Goal: Information Seeking & Learning: Learn about a topic

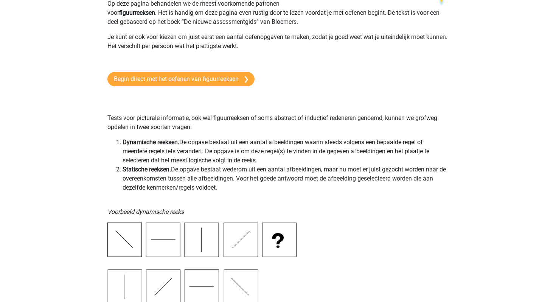
scroll to position [48, 0]
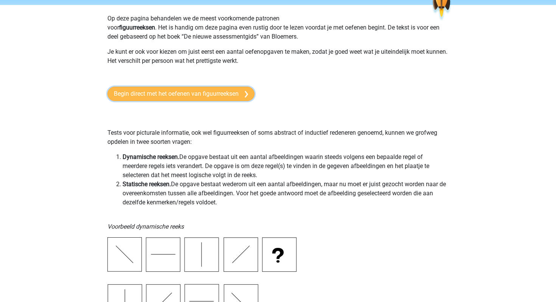
click at [235, 91] on link "Begin direct met het oefenen van figuurreeksen" at bounding box center [180, 94] width 147 height 14
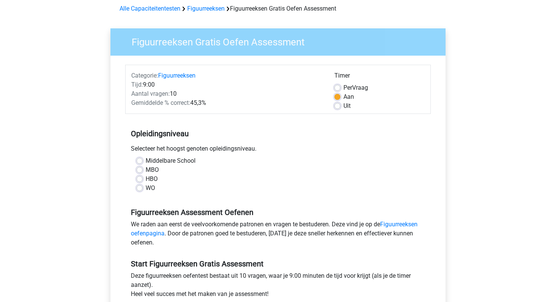
scroll to position [36, 0]
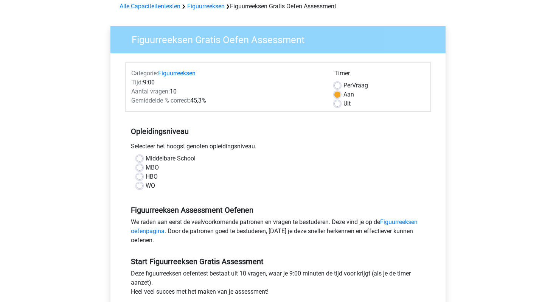
click at [151, 167] on label "MBO" at bounding box center [152, 167] width 13 height 9
click at [143, 167] on input "MBO" at bounding box center [139, 167] width 6 height 8
radio input "true"
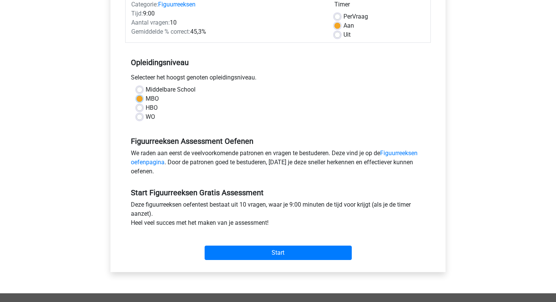
scroll to position [107, 0]
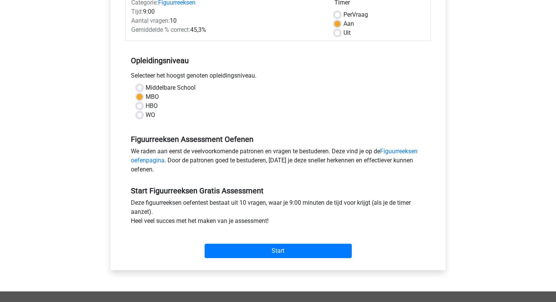
click at [147, 116] on label "WO" at bounding box center [150, 114] width 9 height 9
click at [143, 116] on input "WO" at bounding box center [139, 114] width 6 height 8
radio input "true"
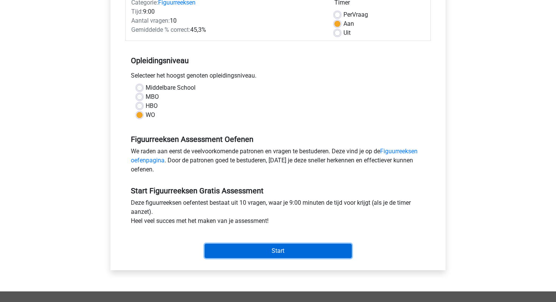
click at [240, 248] on input "Start" at bounding box center [277, 250] width 147 height 14
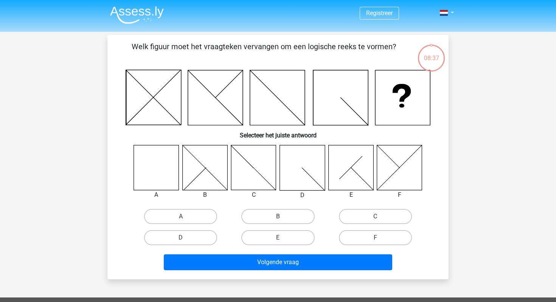
click at [146, 170] on icon at bounding box center [156, 167] width 45 height 45
click at [172, 213] on label "A" at bounding box center [180, 216] width 73 height 15
click at [181, 216] on input "A" at bounding box center [183, 218] width 5 height 5
radio input "true"
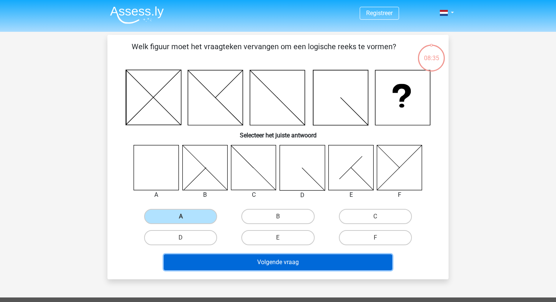
click at [215, 261] on button "Volgende vraag" at bounding box center [278, 262] width 229 height 16
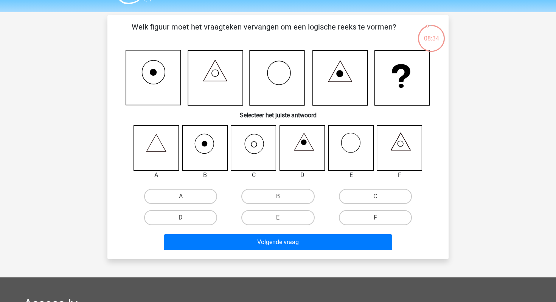
scroll to position [16, 0]
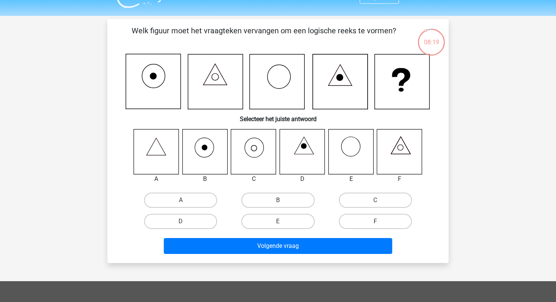
click at [250, 149] on icon at bounding box center [253, 151] width 45 height 45
click at [362, 206] on label "C" at bounding box center [375, 199] width 73 height 15
click at [375, 205] on input "C" at bounding box center [377, 202] width 5 height 5
radio input "true"
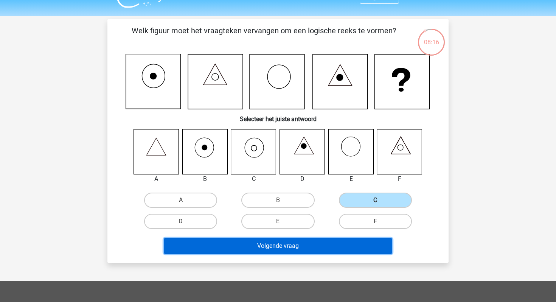
click at [333, 245] on button "Volgende vraag" at bounding box center [278, 246] width 229 height 16
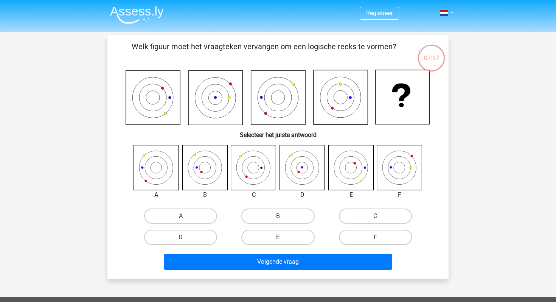
scroll to position [0, 0]
click at [175, 238] on label "D" at bounding box center [180, 236] width 73 height 15
click at [181, 238] on input "D" at bounding box center [183, 239] width 5 height 5
radio input "true"
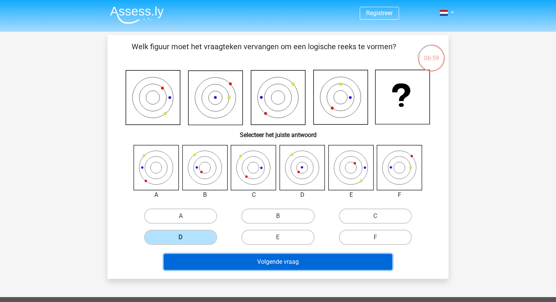
click at [265, 266] on button "Volgende vraag" at bounding box center [278, 262] width 229 height 16
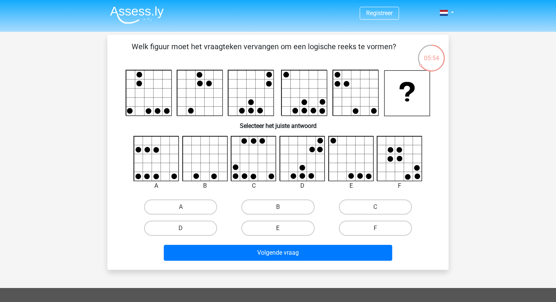
click at [283, 228] on label "E" at bounding box center [277, 227] width 73 height 15
click at [283, 228] on input "E" at bounding box center [280, 230] width 5 height 5
radio input "true"
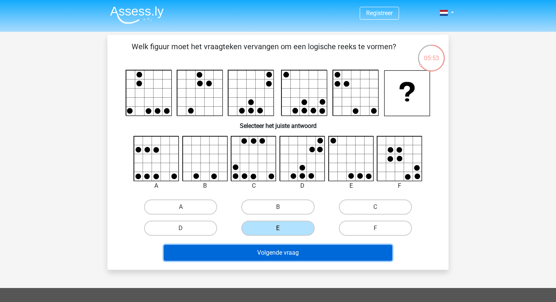
click at [279, 254] on button "Volgende vraag" at bounding box center [278, 253] width 229 height 16
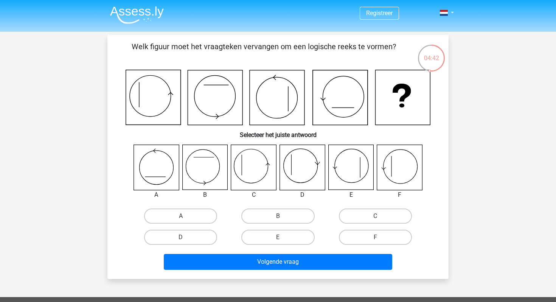
click at [280, 238] on input "E" at bounding box center [280, 239] width 5 height 5
radio input "true"
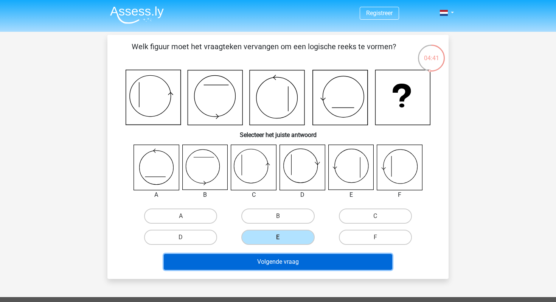
click at [276, 265] on button "Volgende vraag" at bounding box center [278, 262] width 229 height 16
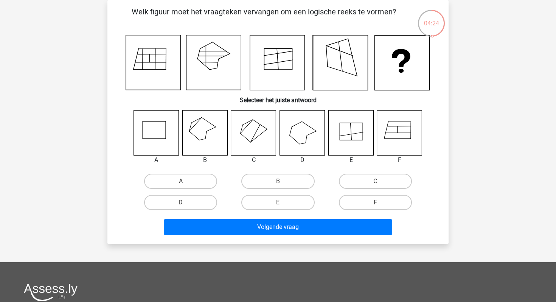
scroll to position [21, 0]
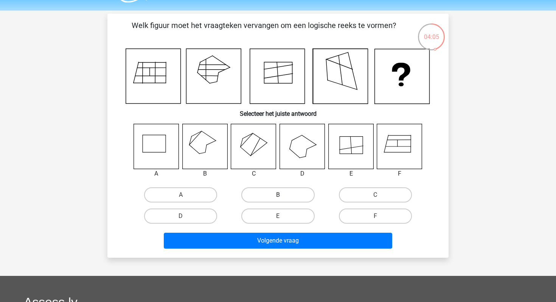
click at [269, 193] on label "B" at bounding box center [277, 194] width 73 height 15
click at [278, 195] on input "B" at bounding box center [280, 197] width 5 height 5
radio input "true"
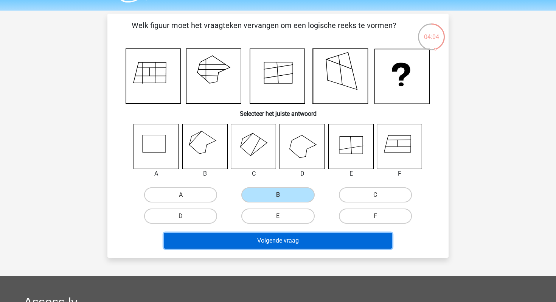
click at [263, 245] on button "Volgende vraag" at bounding box center [278, 240] width 229 height 16
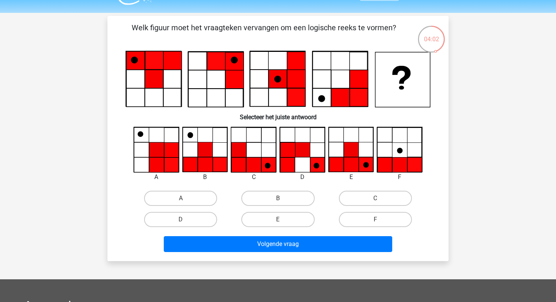
scroll to position [7, 0]
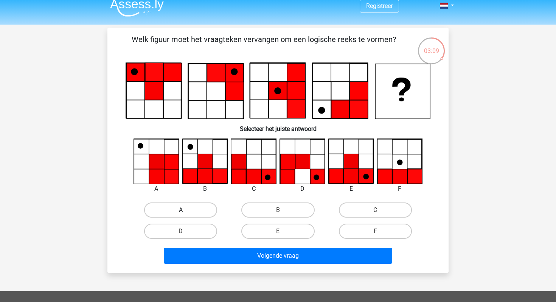
click at [189, 213] on label "A" at bounding box center [180, 209] width 73 height 15
click at [186, 213] on input "A" at bounding box center [183, 212] width 5 height 5
radio input "true"
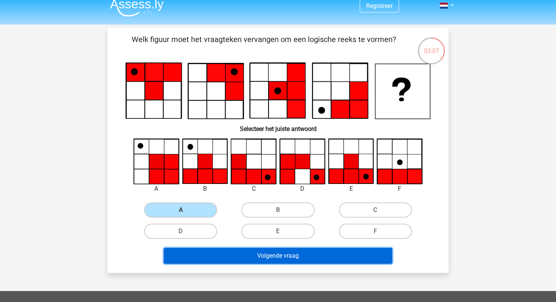
click at [208, 259] on button "Volgende vraag" at bounding box center [278, 256] width 229 height 16
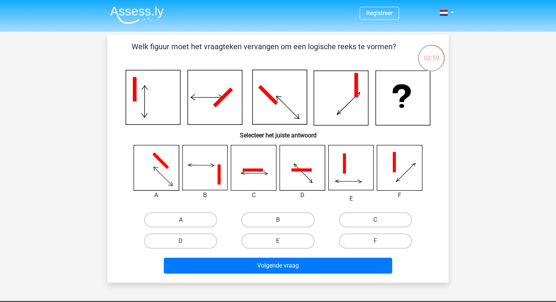
scroll to position [9, 0]
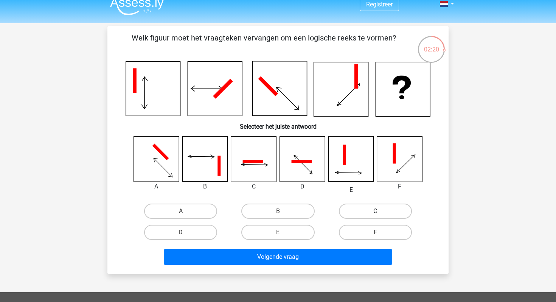
click at [369, 211] on label "C" at bounding box center [375, 210] width 73 height 15
click at [375, 211] on input "C" at bounding box center [377, 213] width 5 height 5
radio input "true"
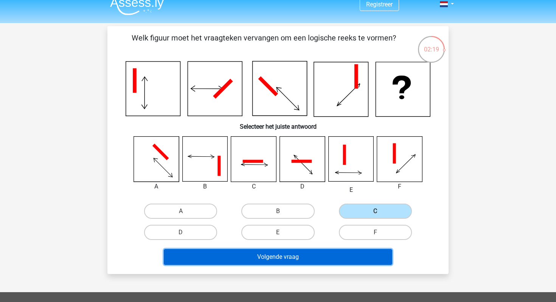
click at [337, 252] on button "Volgende vraag" at bounding box center [278, 257] width 229 height 16
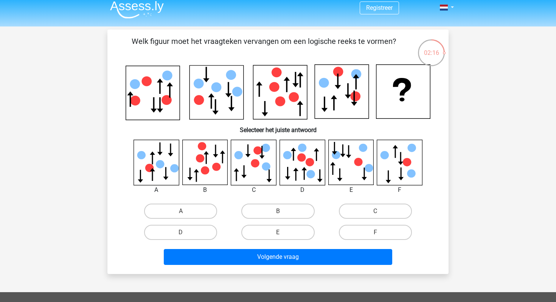
scroll to position [6, 0]
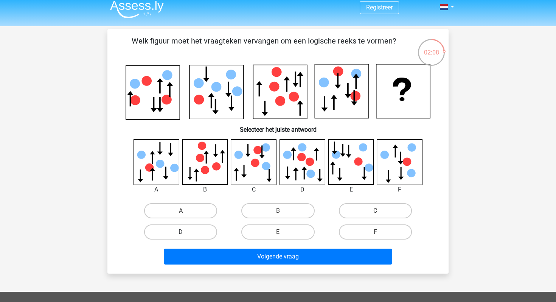
click at [203, 233] on label "D" at bounding box center [180, 231] width 73 height 15
click at [186, 233] on input "D" at bounding box center [183, 234] width 5 height 5
radio input "true"
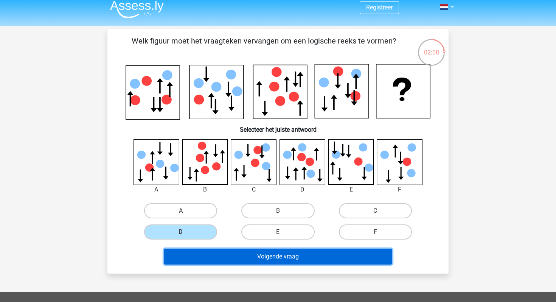
click at [212, 253] on button "Volgende vraag" at bounding box center [278, 256] width 229 height 16
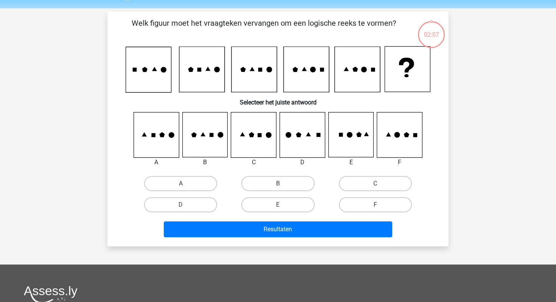
scroll to position [35, 0]
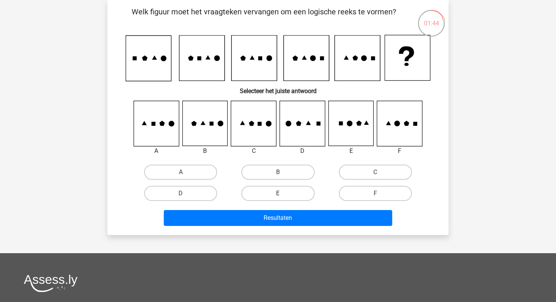
click at [282, 192] on label "E" at bounding box center [277, 193] width 73 height 15
click at [282, 193] on input "E" at bounding box center [280, 195] width 5 height 5
radio input "true"
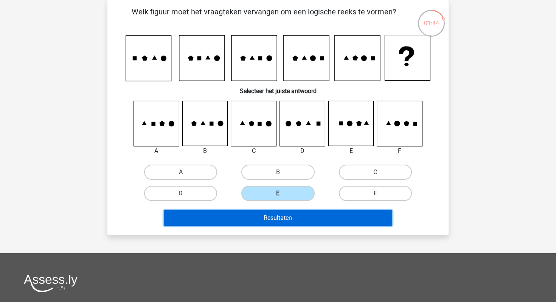
click at [282, 216] on button "Resultaten" at bounding box center [278, 218] width 229 height 16
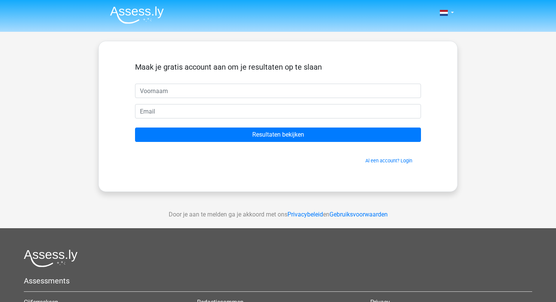
click at [250, 93] on input "text" at bounding box center [278, 91] width 286 height 14
click at [222, 93] on input "text" at bounding box center [278, 91] width 286 height 14
type input "n"
type input "Nicole"
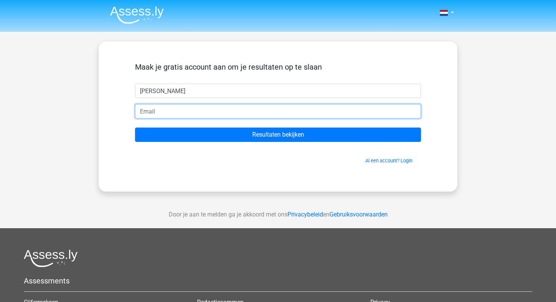
click at [207, 105] on input "email" at bounding box center [278, 111] width 286 height 14
type input "nicole-drenth@live.nl"
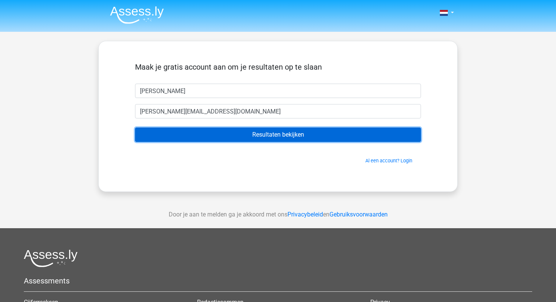
click at [206, 135] on input "Resultaten bekijken" at bounding box center [278, 134] width 286 height 14
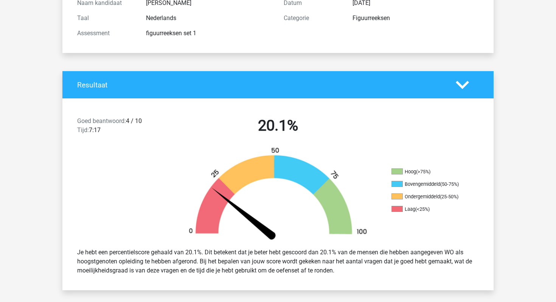
scroll to position [94, 0]
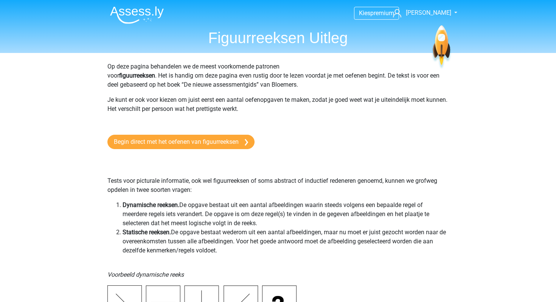
scroll to position [48, 0]
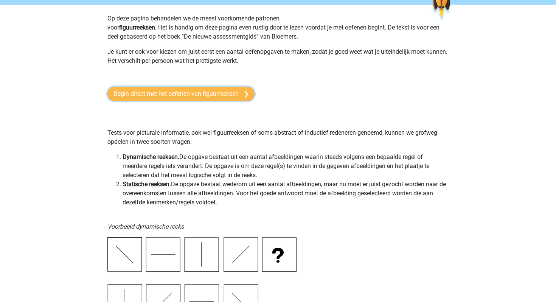
click at [152, 94] on link "Begin direct met het oefenen van figuurreeksen" at bounding box center [180, 94] width 147 height 14
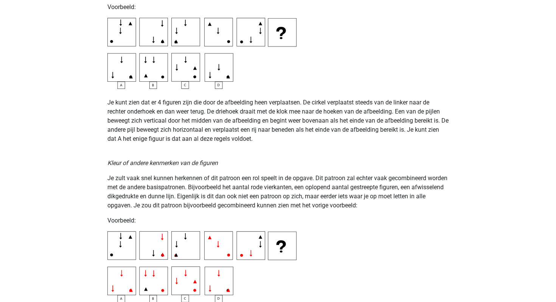
scroll to position [1199, 0]
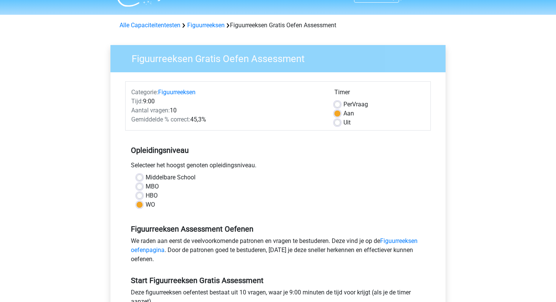
scroll to position [23, 0]
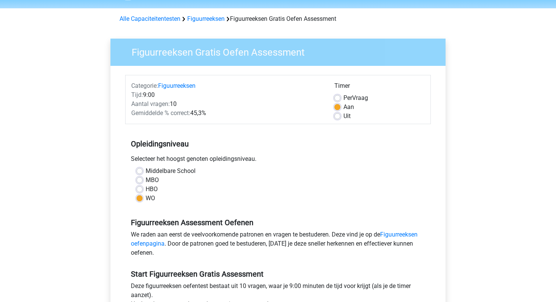
click at [148, 180] on label "MBO" at bounding box center [152, 179] width 13 height 9
click at [143, 180] on input "MBO" at bounding box center [139, 179] width 6 height 8
radio input "true"
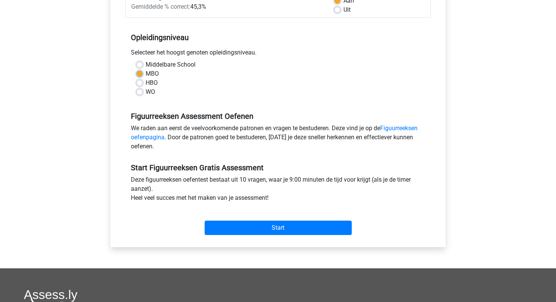
scroll to position [133, 0]
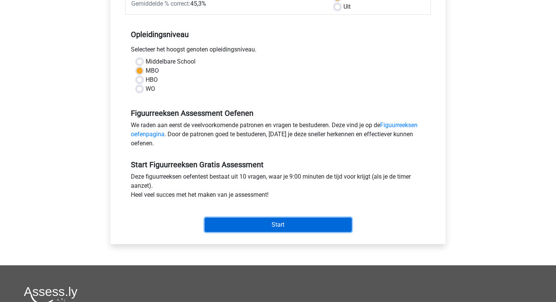
click at [228, 223] on input "Start" at bounding box center [277, 224] width 147 height 14
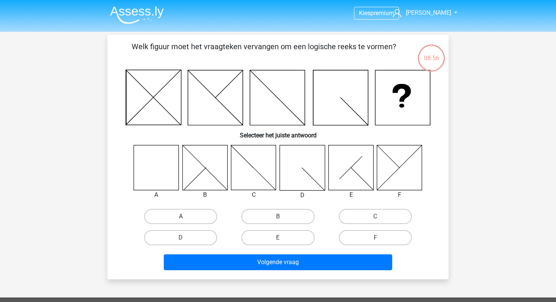
click at [172, 218] on label "A" at bounding box center [180, 216] width 73 height 15
click at [181, 218] on input "A" at bounding box center [183, 218] width 5 height 5
radio input "true"
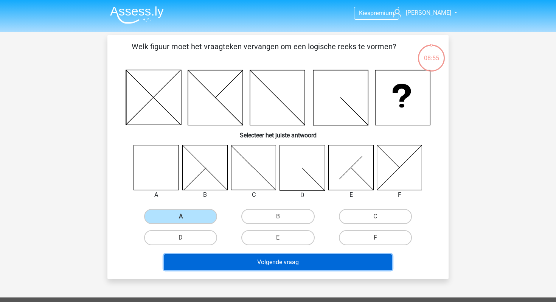
click at [201, 269] on button "Volgende vraag" at bounding box center [278, 262] width 229 height 16
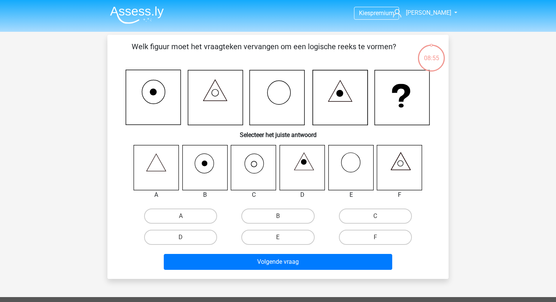
scroll to position [35, 0]
